Goal: Task Accomplishment & Management: Manage account settings

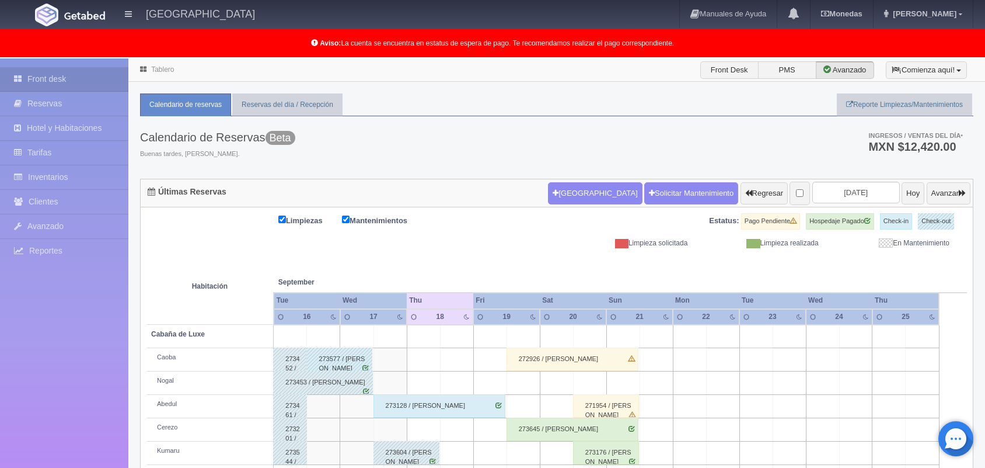
scroll to position [162, 0]
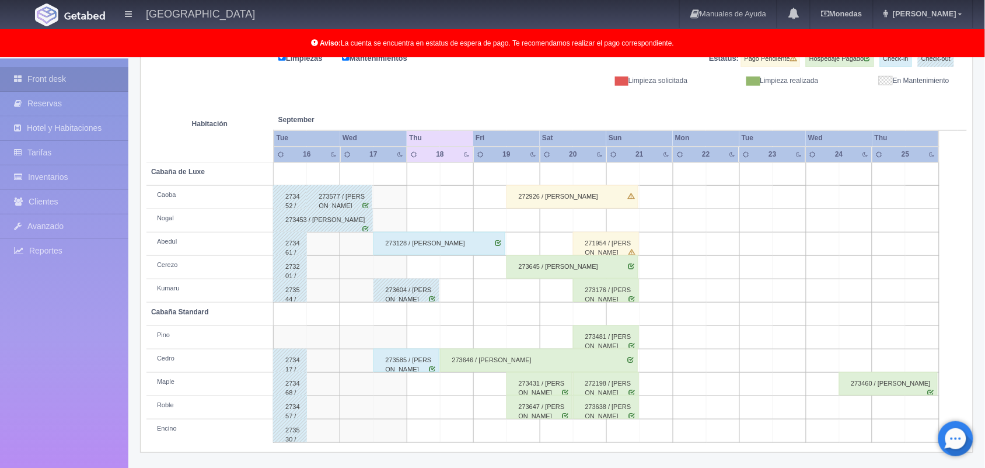
click at [550, 418] on div "273647 / Magali Martinez Duran" at bounding box center [540, 406] width 66 height 23
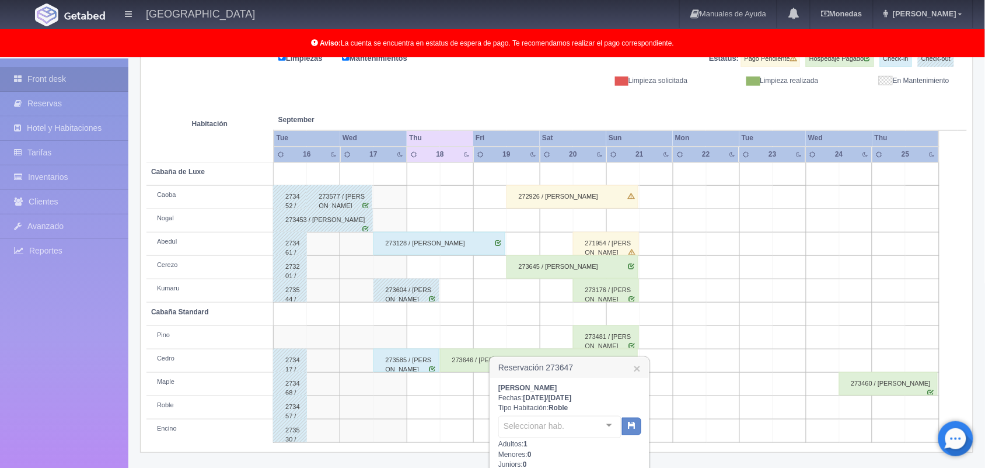
scroll to position [289, 0]
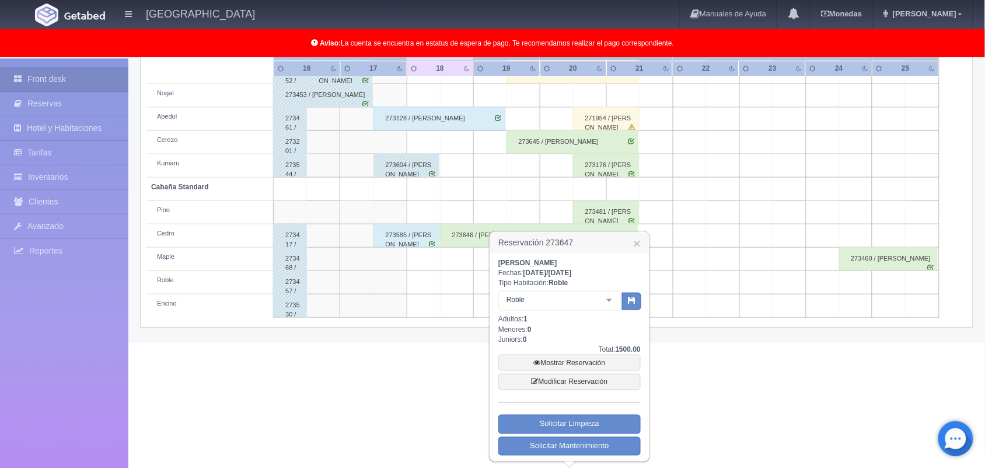
drag, startPoint x: 493, startPoint y: 235, endPoint x: 576, endPoint y: 257, distance: 85.4
click at [576, 257] on div "Reservación 273647 × Magali Martinez Duran Fechas: 2025-09-19 / 2025-09-20 Tipo…" at bounding box center [569, 346] width 161 height 231
click at [567, 238] on h3 "Reservación 273647 ×" at bounding box center [569, 242] width 159 height 20
drag, startPoint x: 570, startPoint y: 258, endPoint x: 496, endPoint y: 229, distance: 78.9
click at [496, 231] on div "Reservación 273647 × Magali Martinez Duran Fechas: 2025-09-19 / 2025-09-20 Tipo…" at bounding box center [569, 346] width 161 height 231
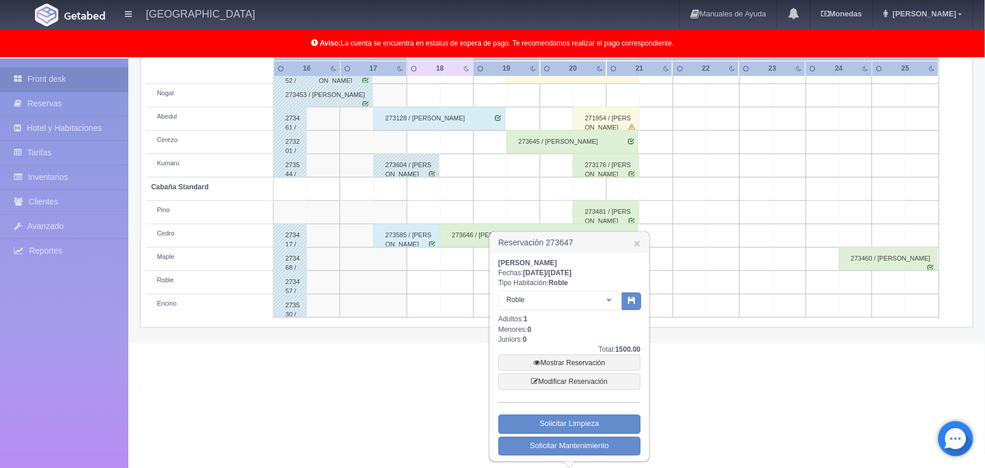
click at [557, 259] on b "Magali Martinez Duran" at bounding box center [528, 263] width 59 height 8
drag, startPoint x: 571, startPoint y: 259, endPoint x: 496, endPoint y: 235, distance: 78.3
click at [496, 235] on div "Reservación 273647 × Magali Martinez Duran Fechas: 2025-09-19 / 2025-09-20 Tipo…" at bounding box center [569, 346] width 161 height 231
copy div "Reservación 273647 × Magali Martinez Duran"
click at [634, 237] on link "×" at bounding box center [637, 243] width 7 height 12
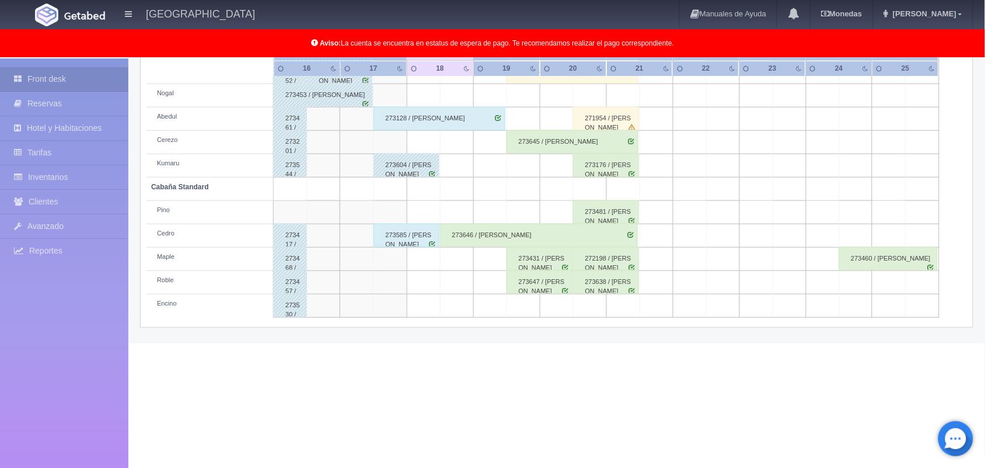
scroll to position [162, 0]
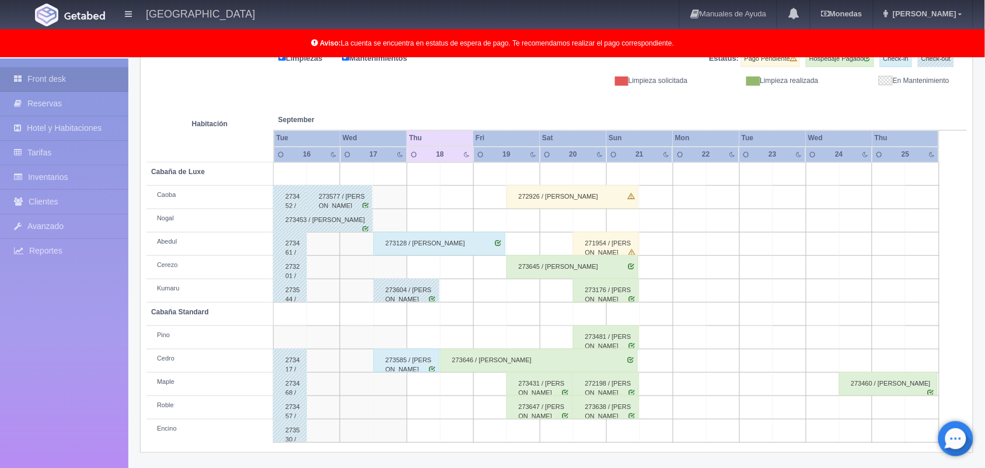
click at [532, 412] on div "273647 / Magali Martinez Duran" at bounding box center [540, 406] width 66 height 23
click at [545, 410] on div "273647 / Magali Martinez Duran" at bounding box center [540, 406] width 66 height 23
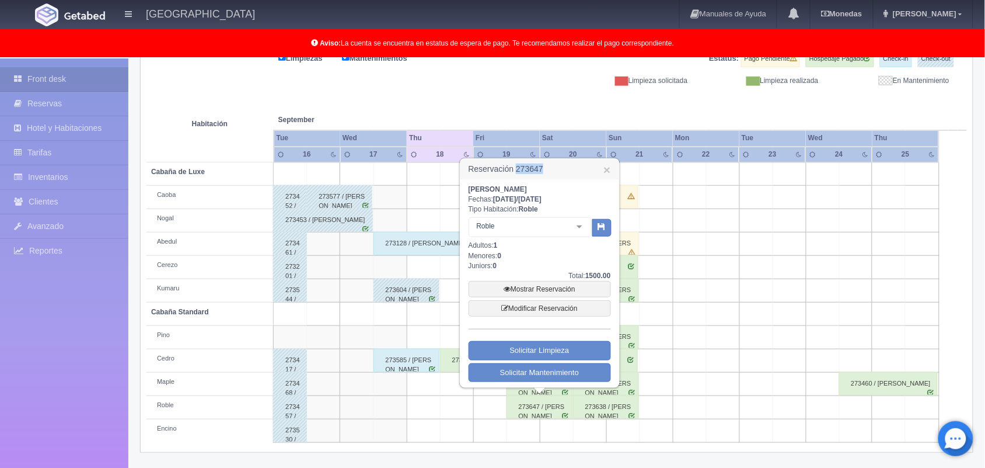
drag, startPoint x: 541, startPoint y: 170, endPoint x: 518, endPoint y: 168, distance: 23.4
click at [518, 168] on h3 "Reservación 273647 ×" at bounding box center [540, 169] width 159 height 20
copy h3 "273647"
click at [604, 165] on link "×" at bounding box center [607, 169] width 7 height 12
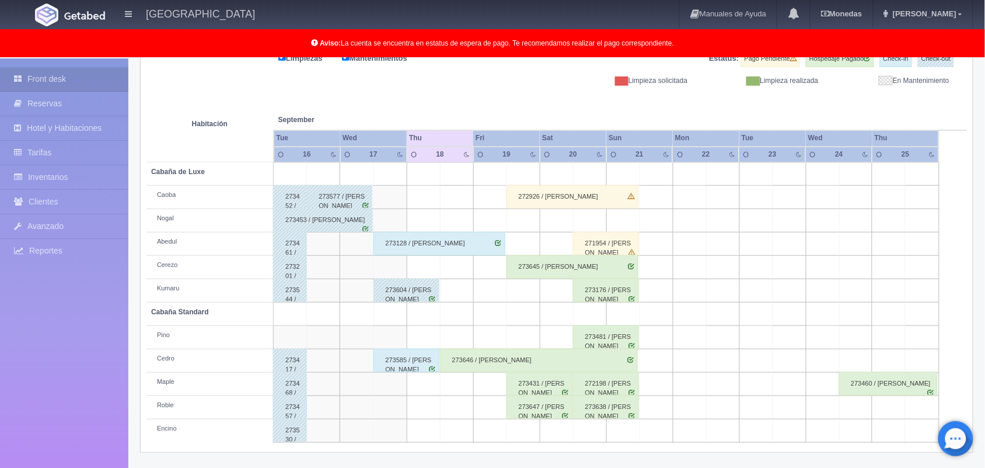
scroll to position [0, 0]
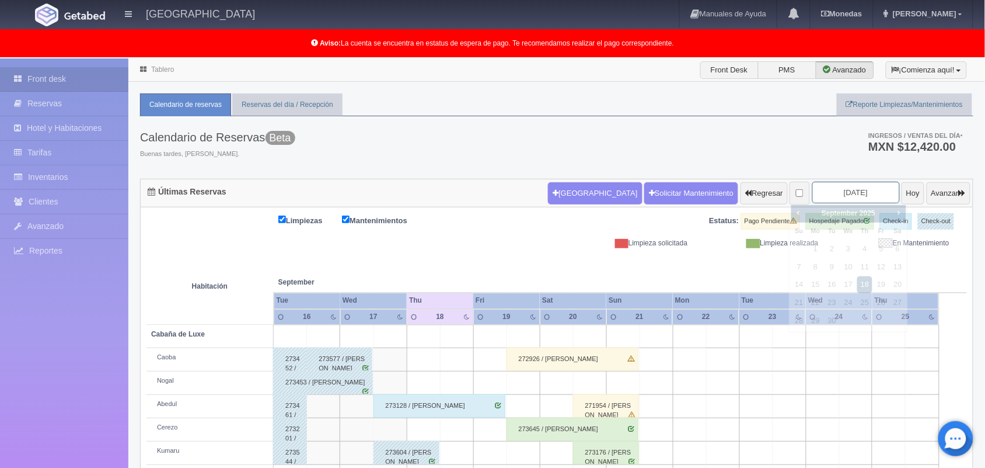
click at [841, 191] on input "2025-09-18" at bounding box center [857, 193] width 88 height 22
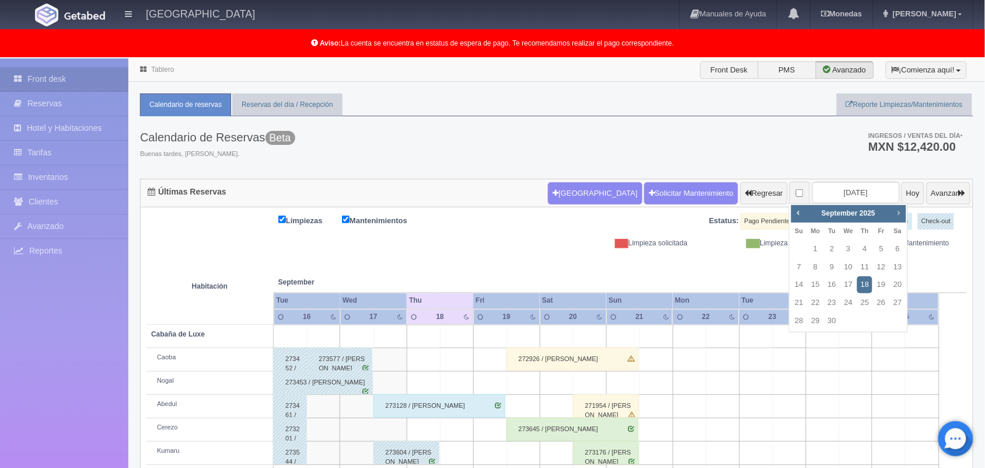
click at [901, 206] on link "Next" at bounding box center [899, 212] width 13 height 13
click at [876, 304] on link "24" at bounding box center [881, 302] width 15 height 17
type input "2025-10-24"
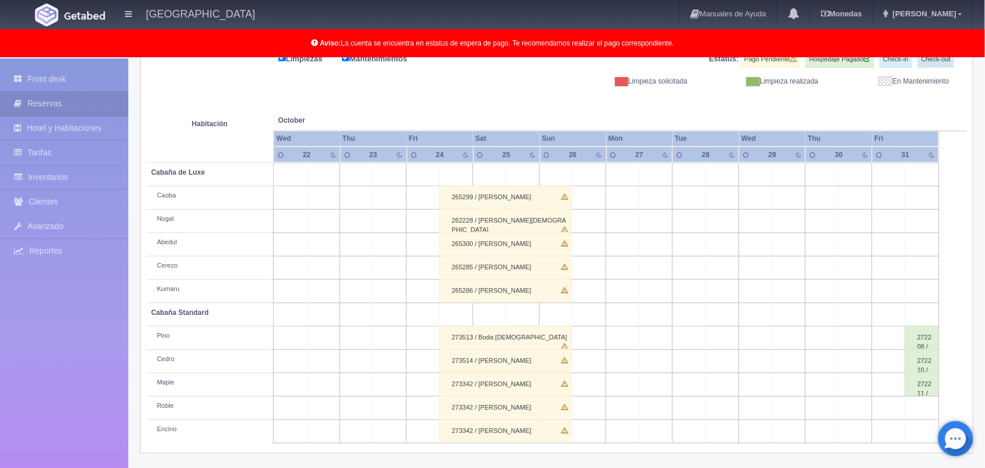
scroll to position [162, 0]
click at [530, 216] on div "262228 / [PERSON_NAME][DEMOGRAPHIC_DATA]" at bounding box center [506, 220] width 132 height 23
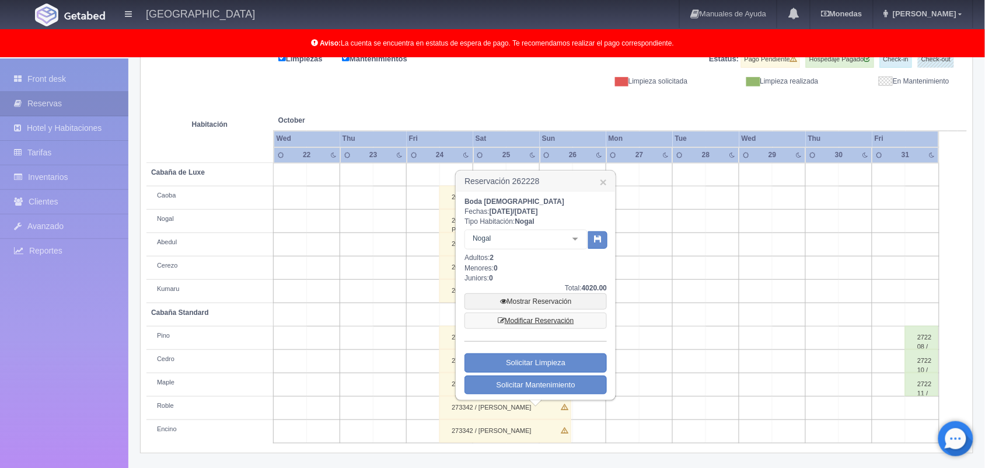
click at [534, 322] on link "Modificar Reservación" at bounding box center [536, 320] width 142 height 16
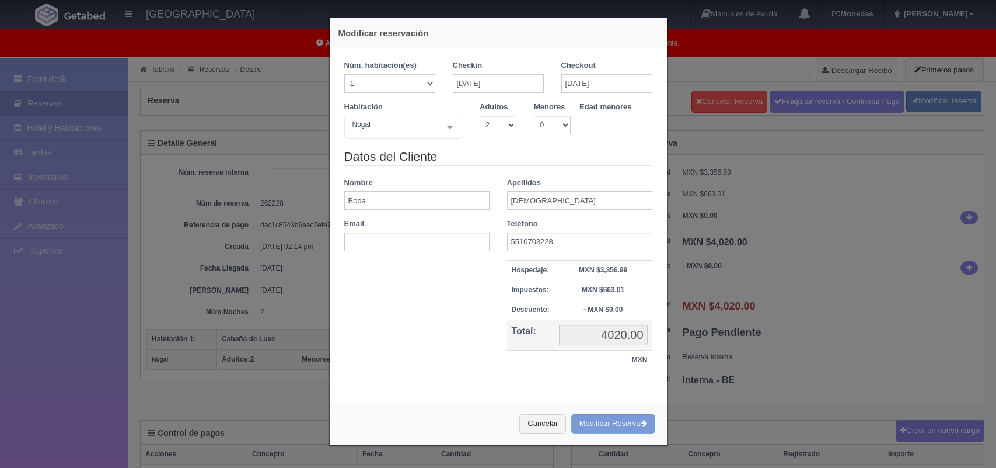
select select "2"
click at [419, 203] on input "Boda" at bounding box center [416, 200] width 145 height 19
type input "B"
type input "g"
type input "G"
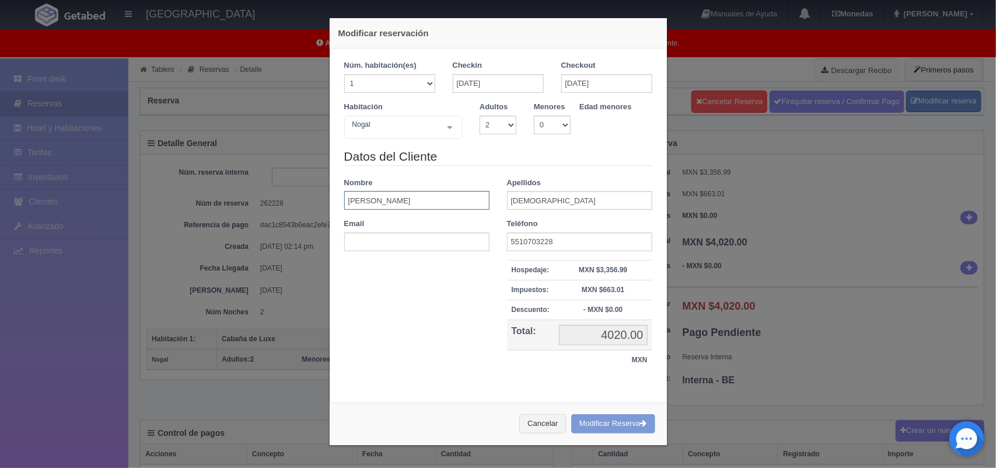
type input "Gina"
click at [543, 201] on input "[DEMOGRAPHIC_DATA]" at bounding box center [579, 200] width 145 height 19
type input "C"
type input "Aviña"
click at [604, 419] on div "Cancelar Modificar Reserva" at bounding box center [498, 423] width 337 height 43
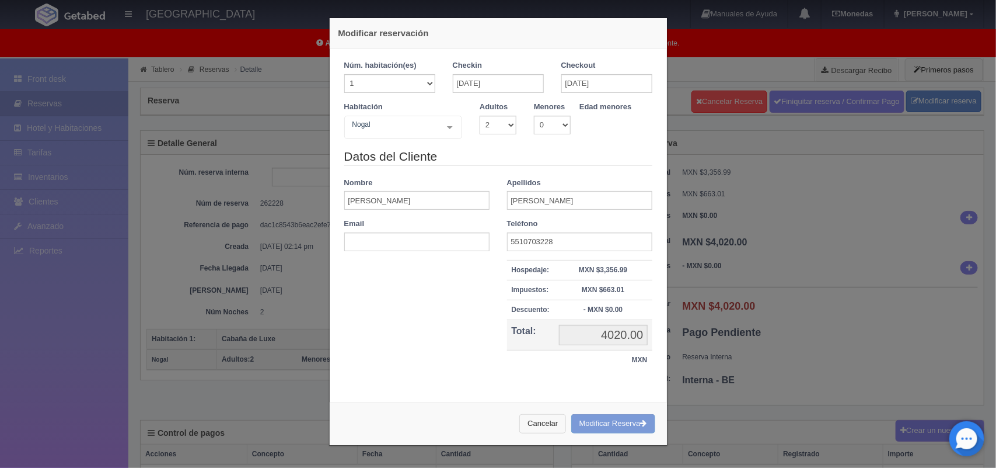
click at [529, 421] on button "Cancelar" at bounding box center [543, 423] width 47 height 19
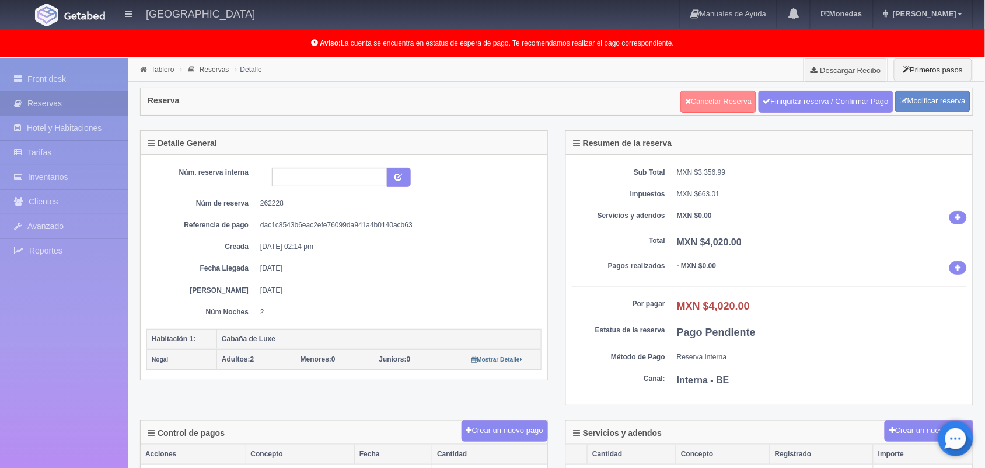
click at [715, 100] on link "Cancelar Reserva" at bounding box center [719, 101] width 76 height 22
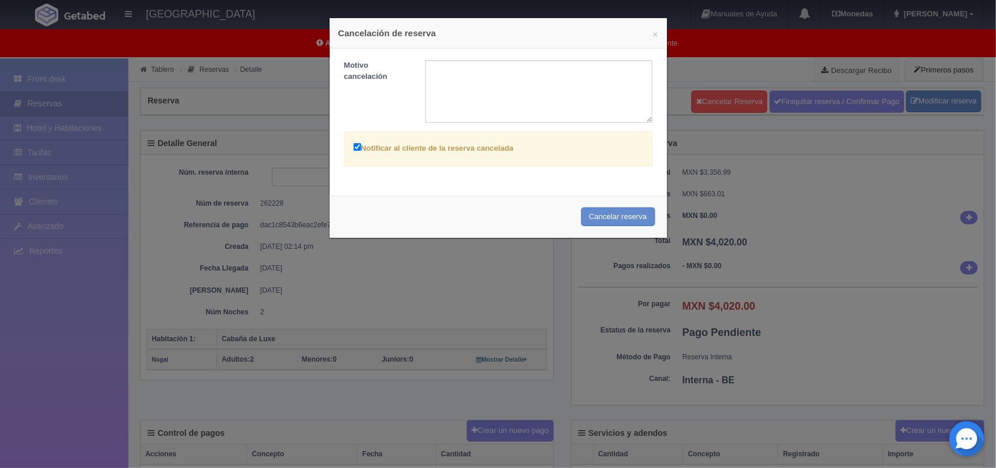
click at [354, 144] on input "Notificar al cliente de la reserva cancelada" at bounding box center [358, 147] width 8 height 8
checkbox input "false"
click at [599, 217] on button "Cancelar reserva" at bounding box center [618, 216] width 74 height 19
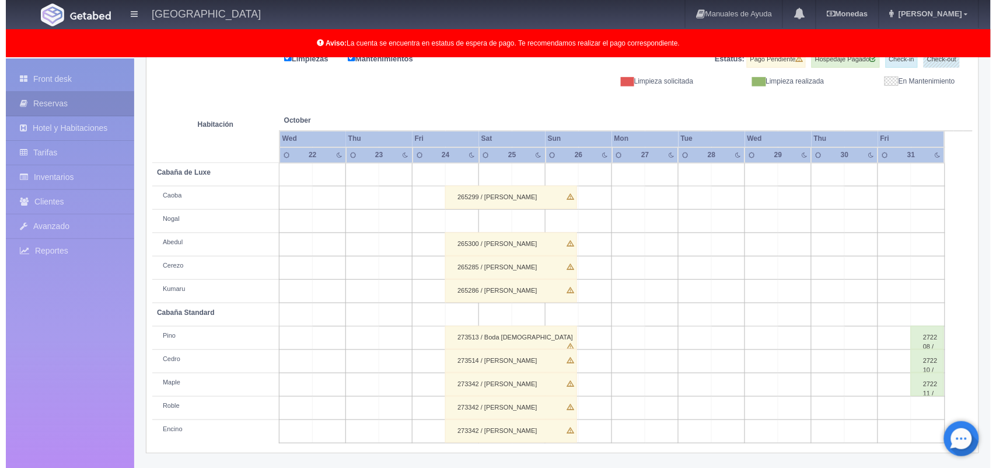
scroll to position [162, 0]
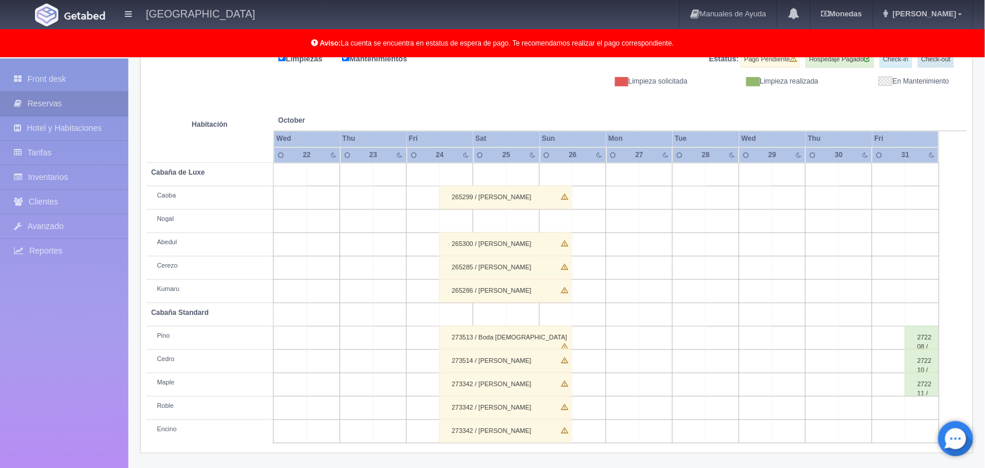
click at [462, 231] on td at bounding box center [456, 221] width 33 height 23
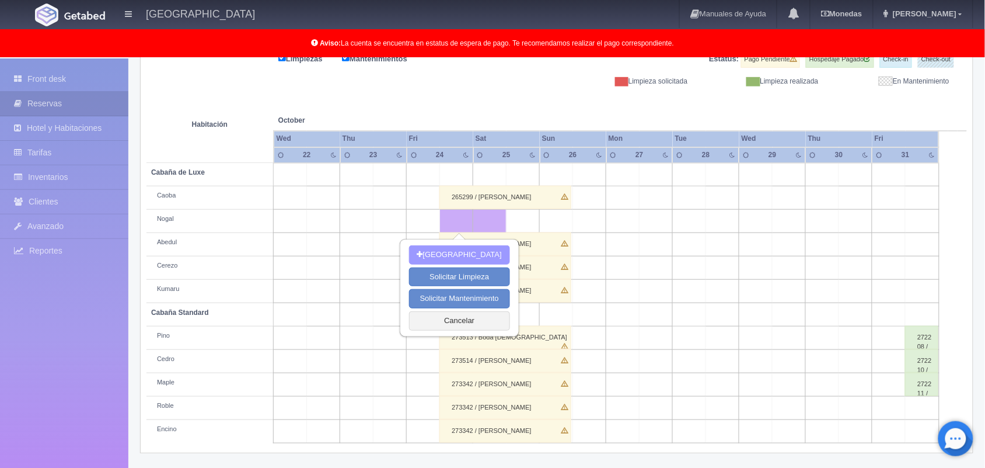
click at [478, 248] on button "[GEOGRAPHIC_DATA]" at bounding box center [459, 254] width 101 height 19
type input "24-10-2025"
type input "25-10-2025"
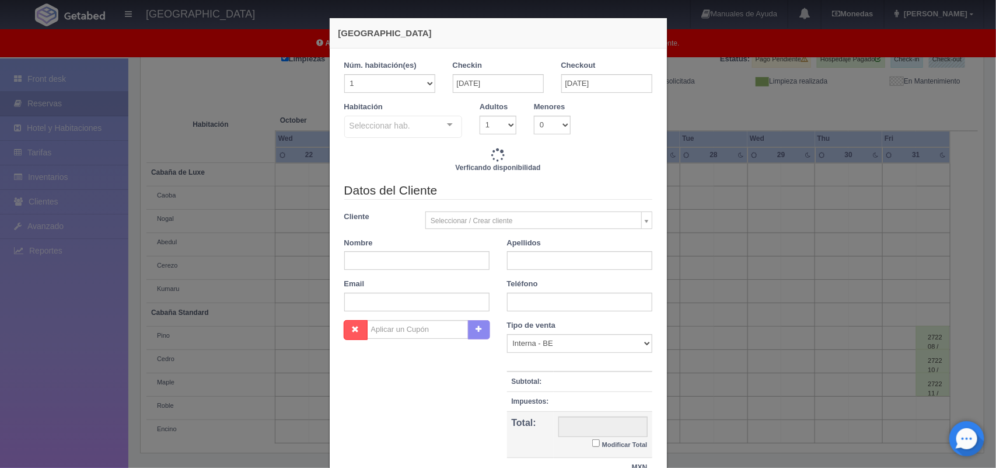
checkbox input "false"
type input "1800.00"
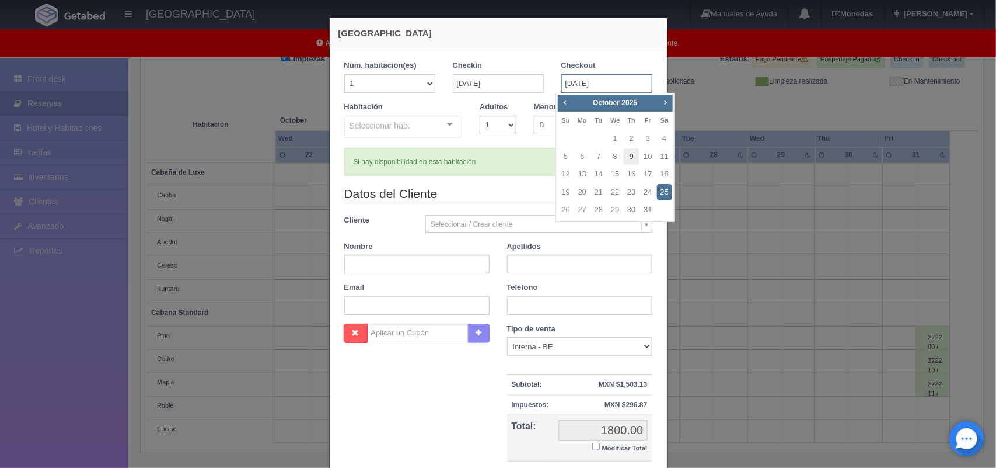
checkbox input "false"
drag, startPoint x: 580, startPoint y: 76, endPoint x: 563, endPoint y: 216, distance: 140.5
click at [563, 216] on body "Hotel Xacallan Manuales de Ayuda Actualizaciones recientes Monedas Tipo de camb…" at bounding box center [498, 183] width 996 height 572
click at [563, 216] on link "26" at bounding box center [566, 209] width 15 height 17
type input "26-10-2025"
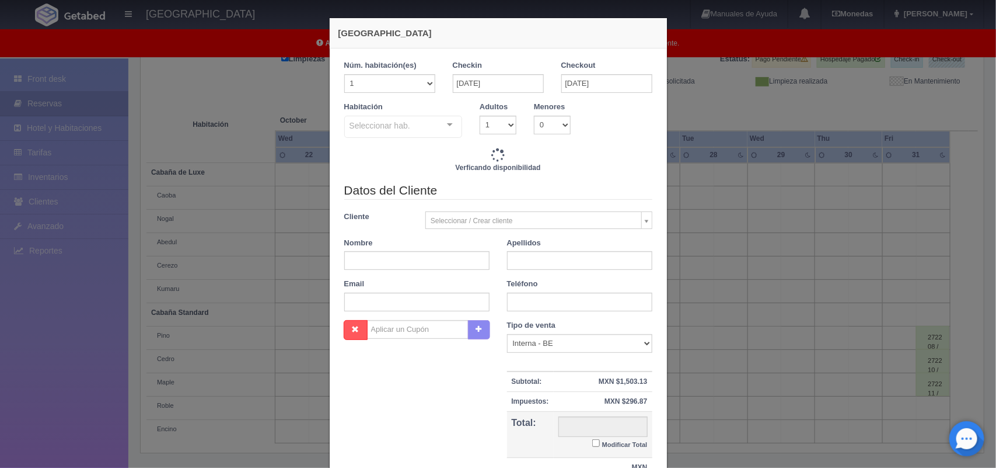
checkbox input "false"
type input "4020.00"
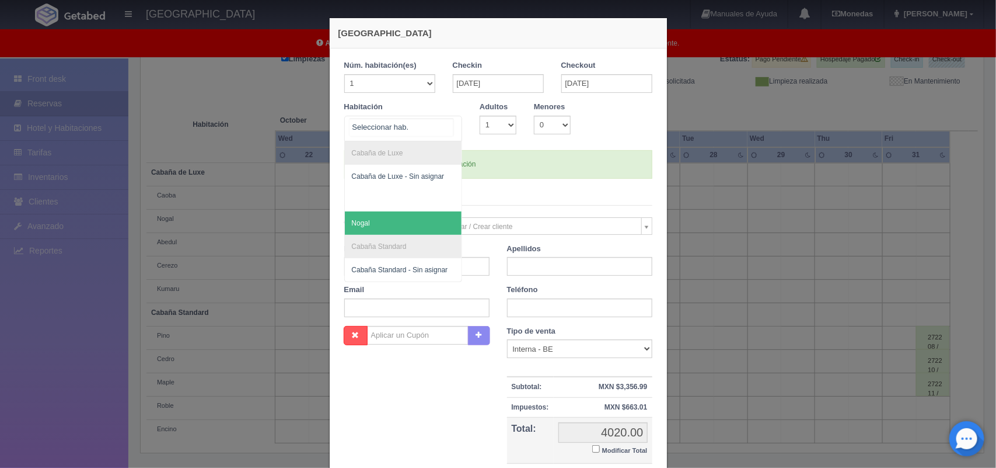
drag, startPoint x: 441, startPoint y: 117, endPoint x: 407, endPoint y: 221, distance: 109.5
click at [407, 141] on div "Cabaña de Luxe Cabaña de Luxe - Sin asignar Nogal Cabaña Standard Cabaña Standa…" at bounding box center [403, 129] width 119 height 26
checkbox input "false"
click at [407, 221] on span "Nogal" at bounding box center [403, 222] width 117 height 23
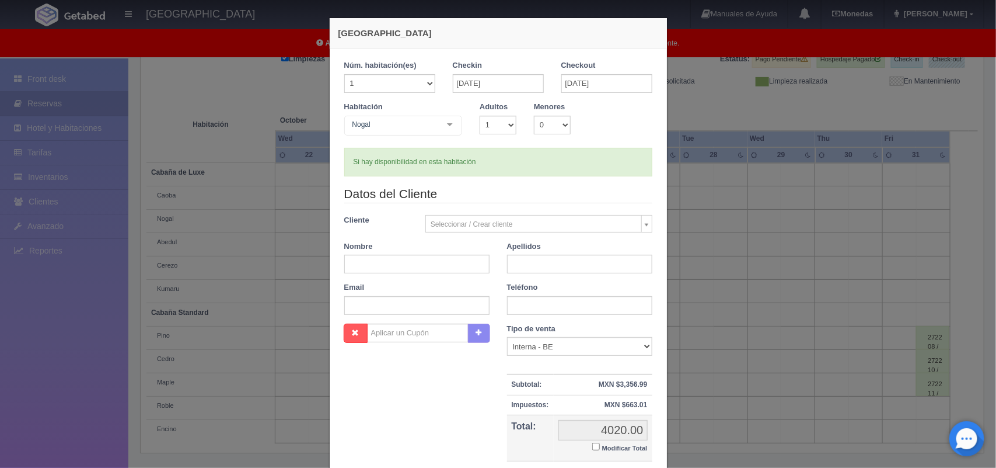
checkbox input "false"
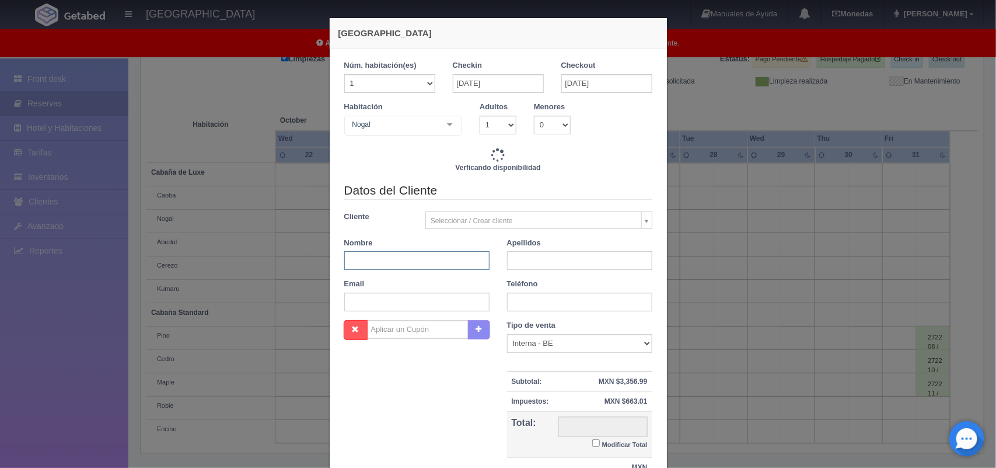
click at [430, 266] on input "text" at bounding box center [416, 260] width 145 height 19
type input "4020.00"
checkbox input "false"
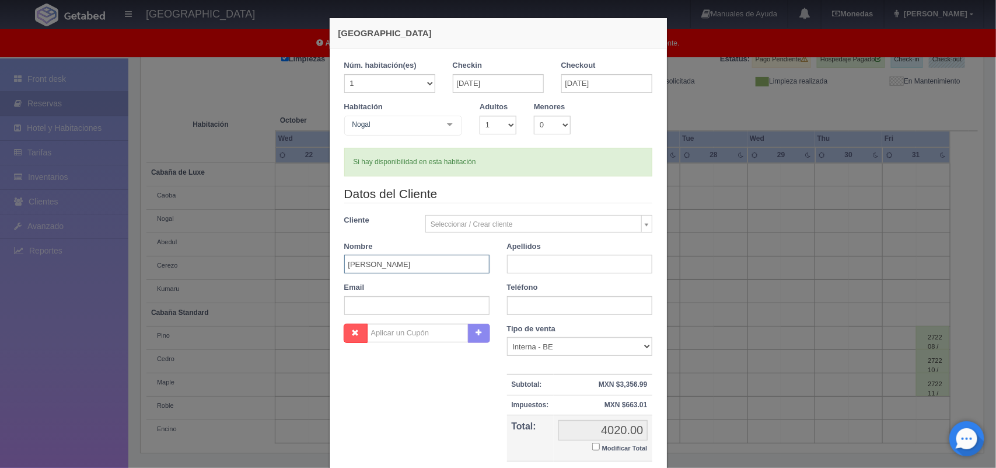
type input "Gina"
click at [530, 263] on input "text" at bounding box center [579, 264] width 145 height 19
type input "N"
type input "Aviña"
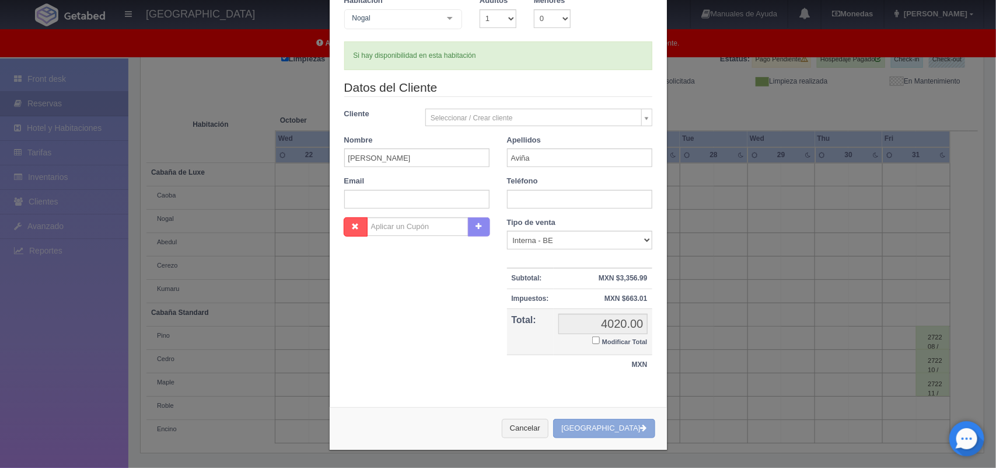
click at [610, 423] on button "Crear Reserva" at bounding box center [604, 428] width 102 height 19
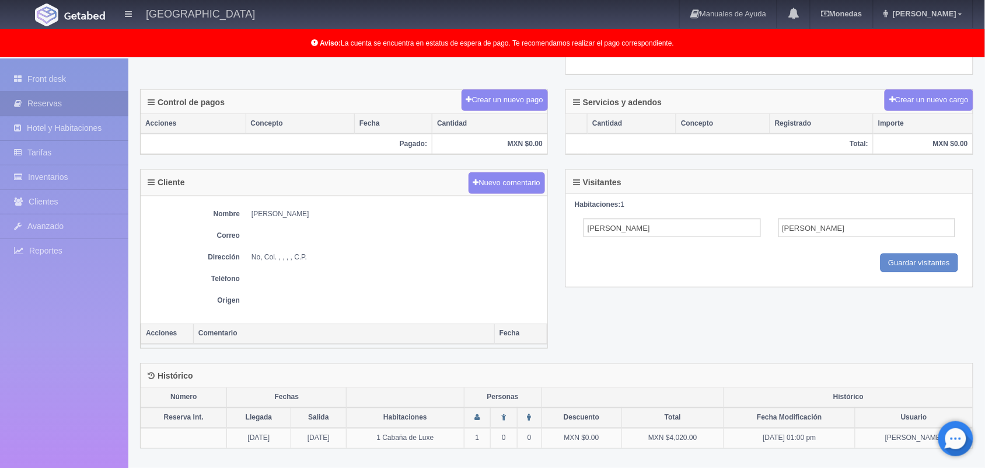
scroll to position [330, 0]
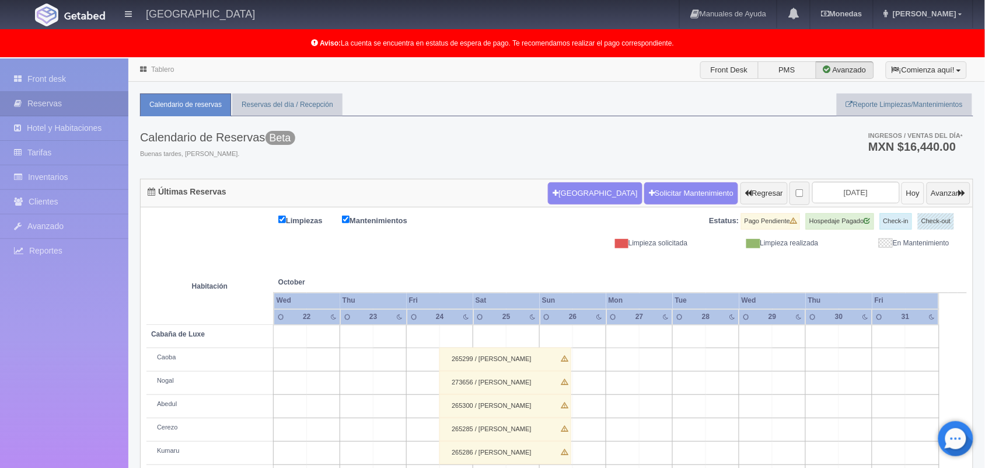
click at [902, 197] on button "Hoy" at bounding box center [913, 193] width 23 height 22
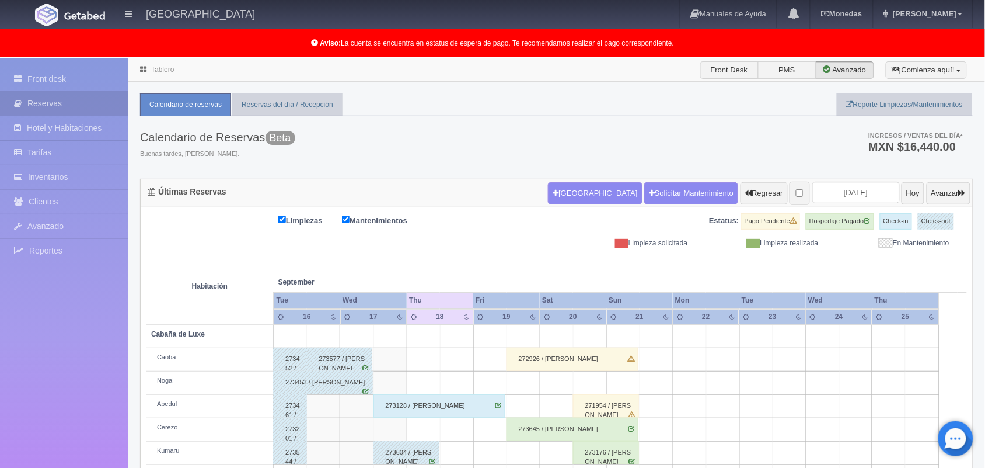
scroll to position [162, 0]
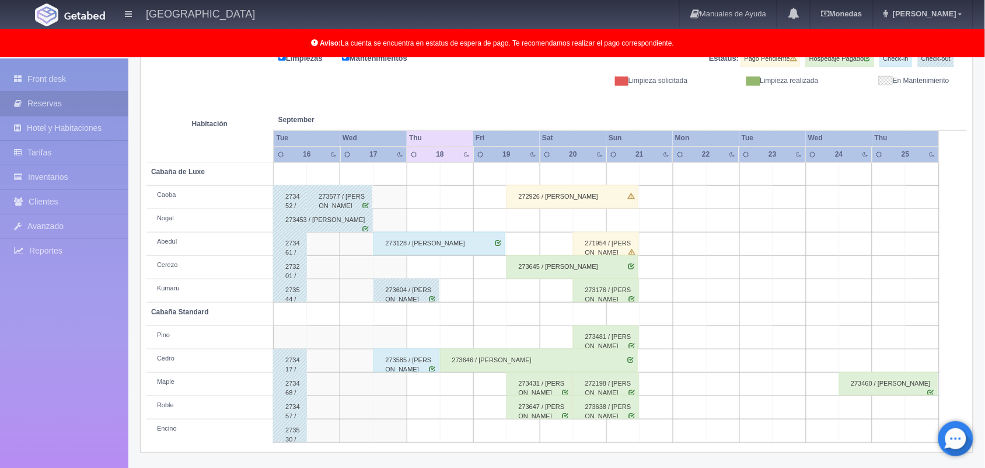
click at [401, 359] on div "273585 / Alexei Sánchez" at bounding box center [407, 360] width 66 height 23
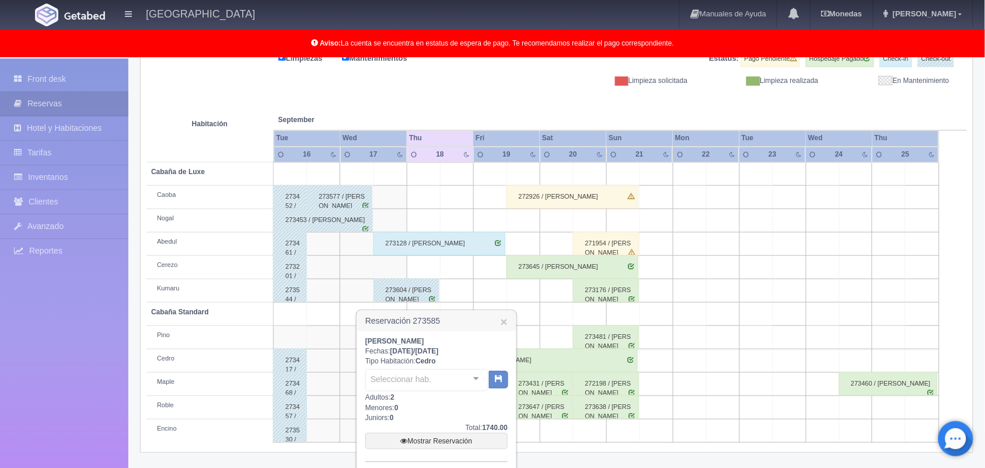
scroll to position [245, 0]
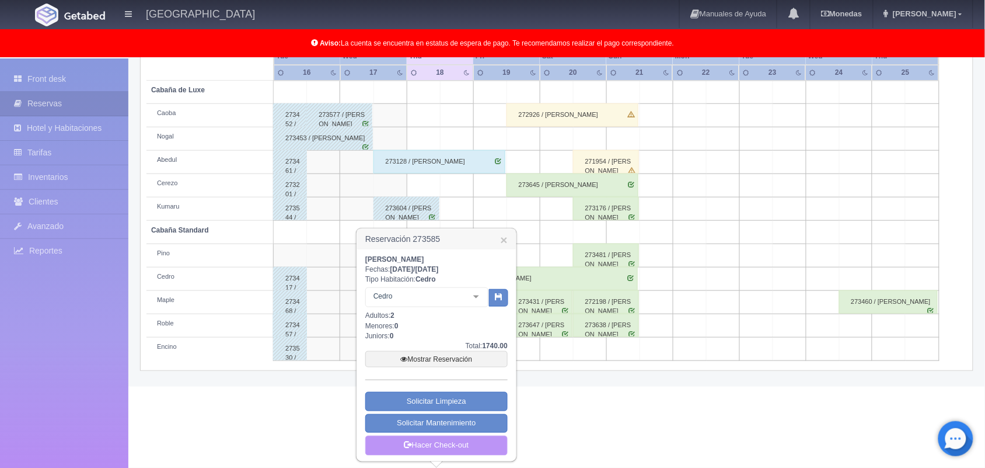
click at [442, 444] on link "Hacer Check-out" at bounding box center [436, 445] width 142 height 20
